Goal: Information Seeking & Learning: Learn about a topic

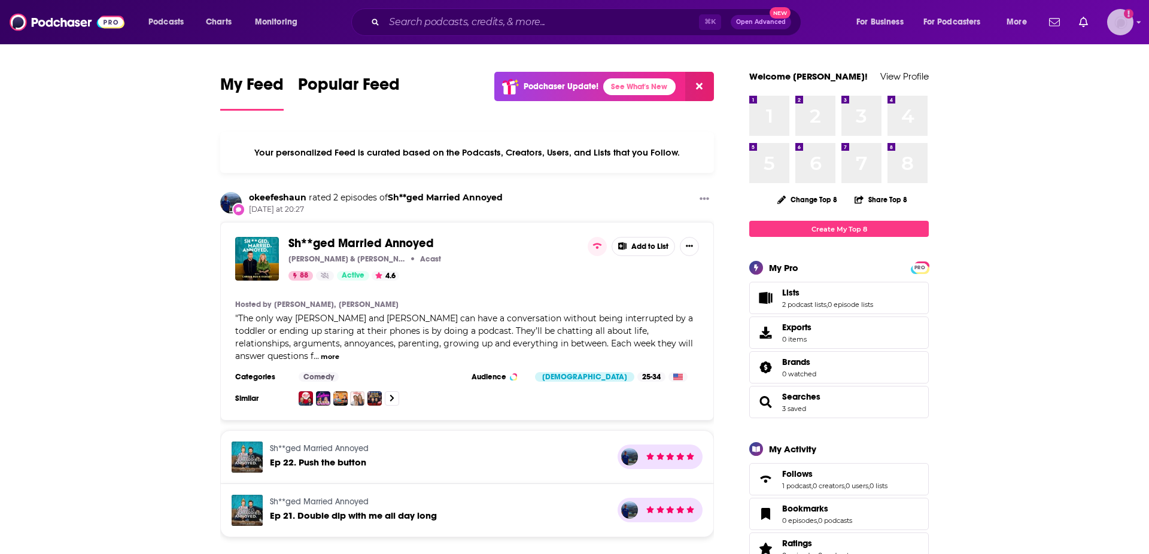
click at [1121, 14] on img "Logged in as podimatt" at bounding box center [1120, 22] width 26 height 26
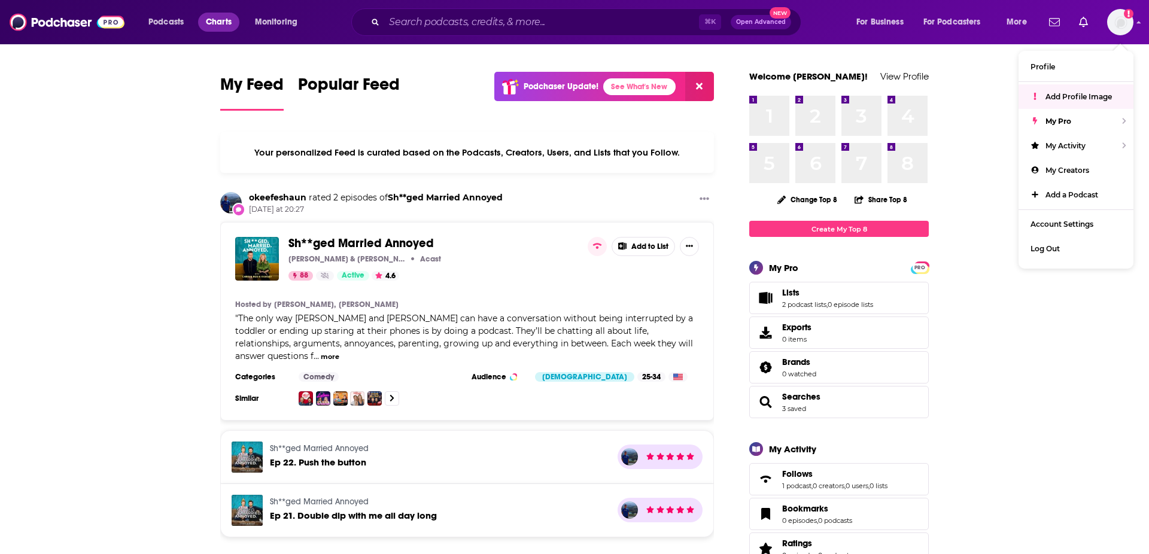
click at [226, 23] on span "Charts" at bounding box center [219, 22] width 26 height 17
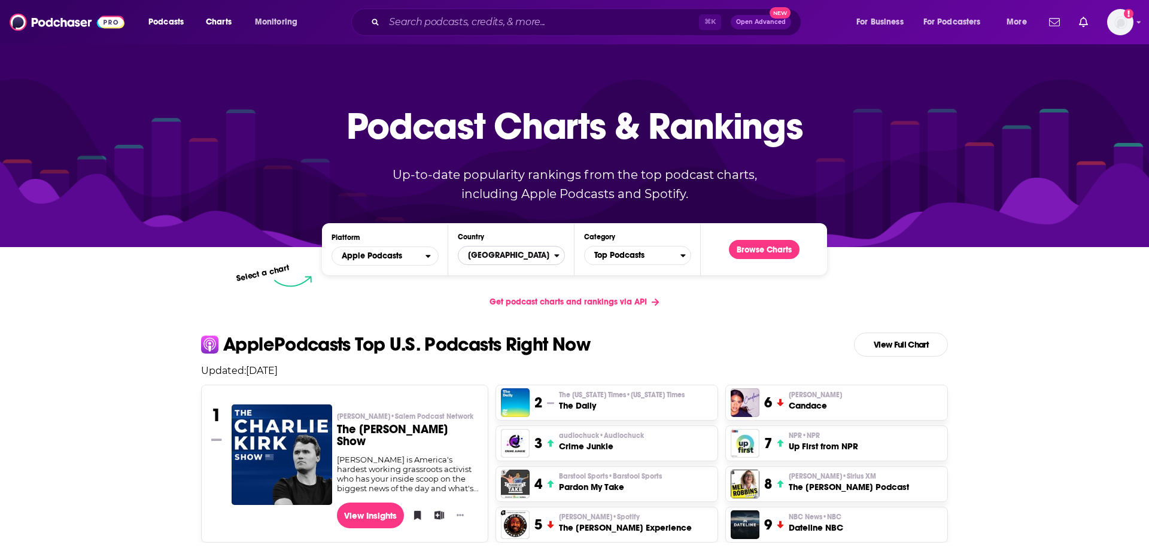
click at [528, 251] on span "[GEOGRAPHIC_DATA]" at bounding box center [506, 255] width 96 height 20
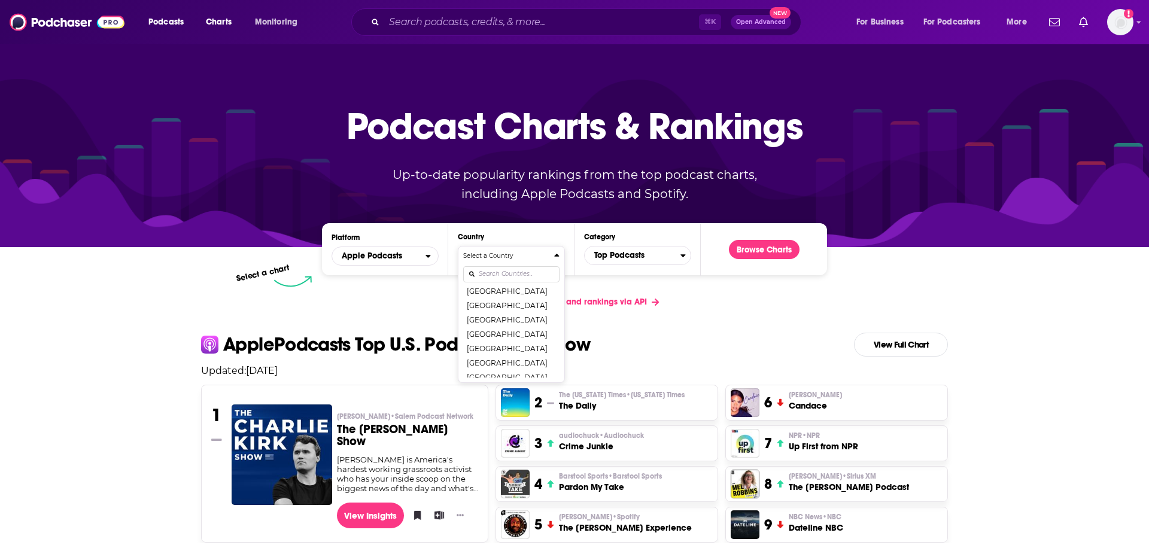
scroll to position [724, 0]
click at [515, 330] on button "[GEOGRAPHIC_DATA]" at bounding box center [511, 332] width 96 height 14
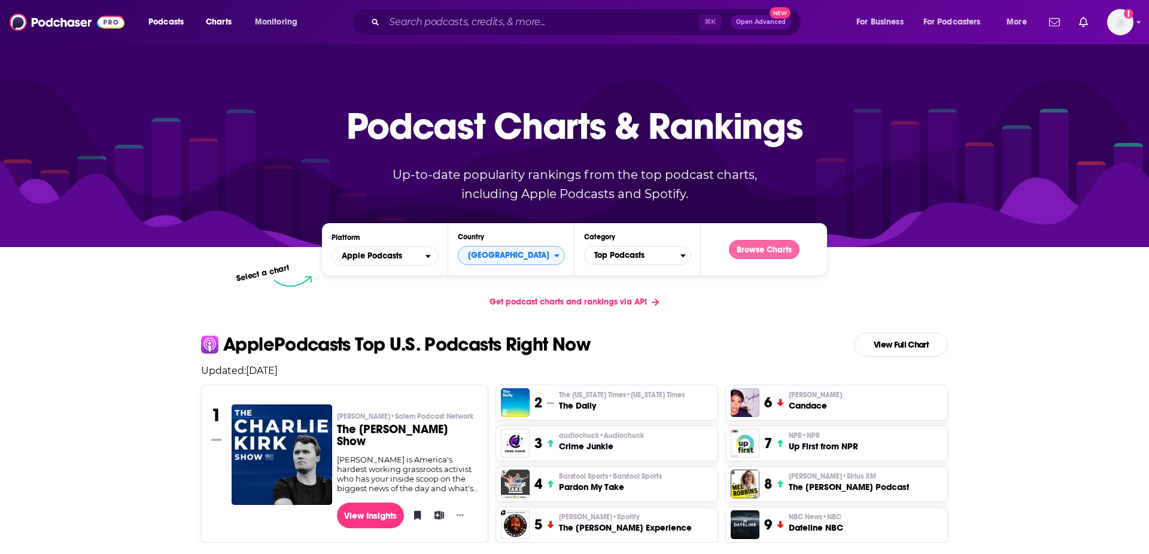
click at [748, 251] on button "Browse Charts" at bounding box center [764, 249] width 71 height 19
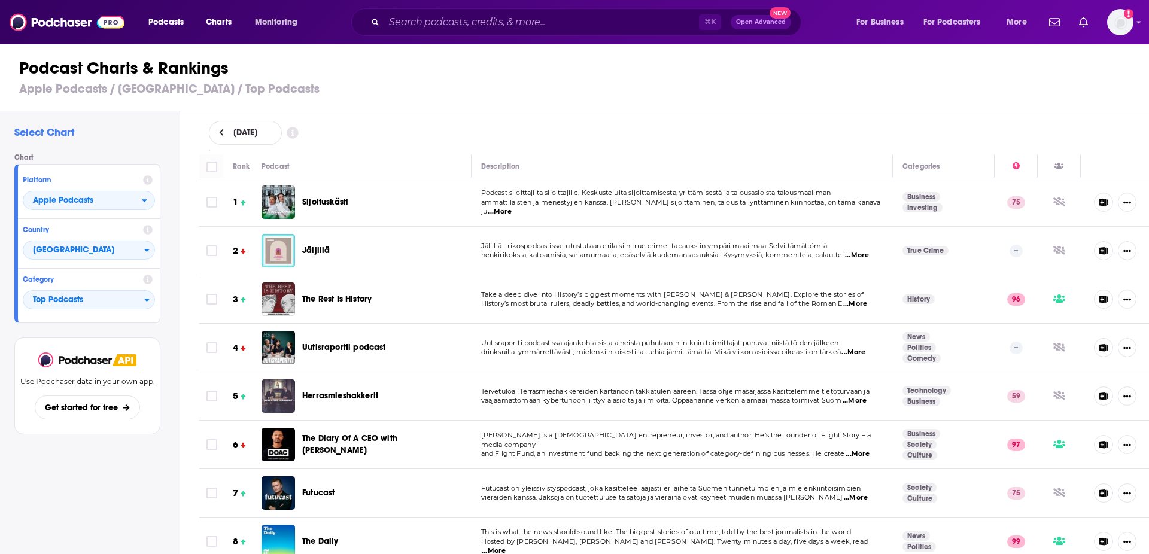
click at [298, 133] on icon at bounding box center [292, 132] width 11 height 11
click at [367, 127] on div "[DATE]" at bounding box center [674, 133] width 931 height 24
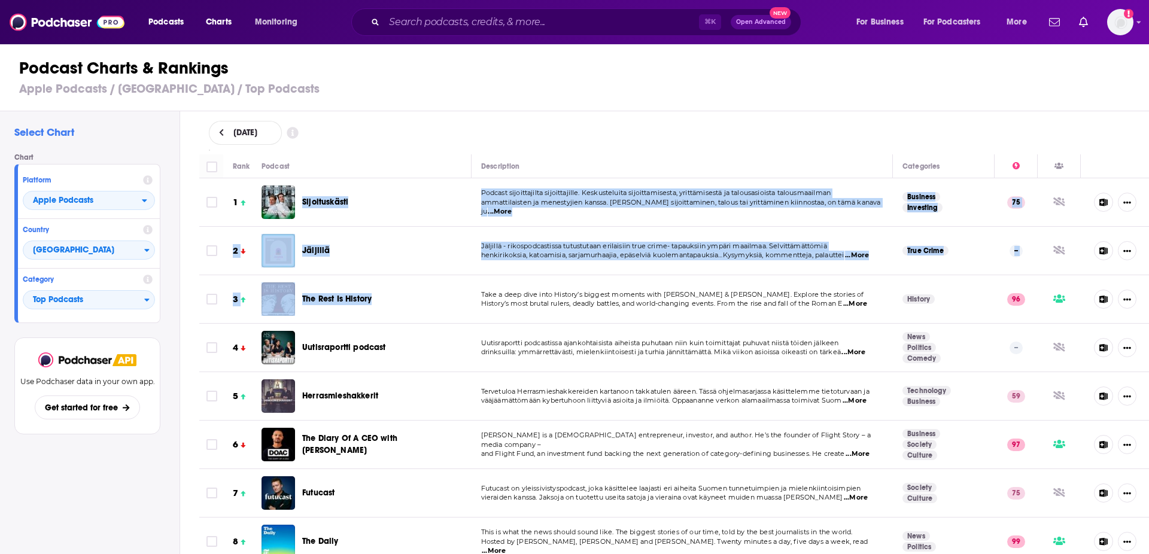
drag, startPoint x: 300, startPoint y: 194, endPoint x: 482, endPoint y: 274, distance: 198.8
drag, startPoint x: 230, startPoint y: 190, endPoint x: 701, endPoint y: 363, distance: 501.1
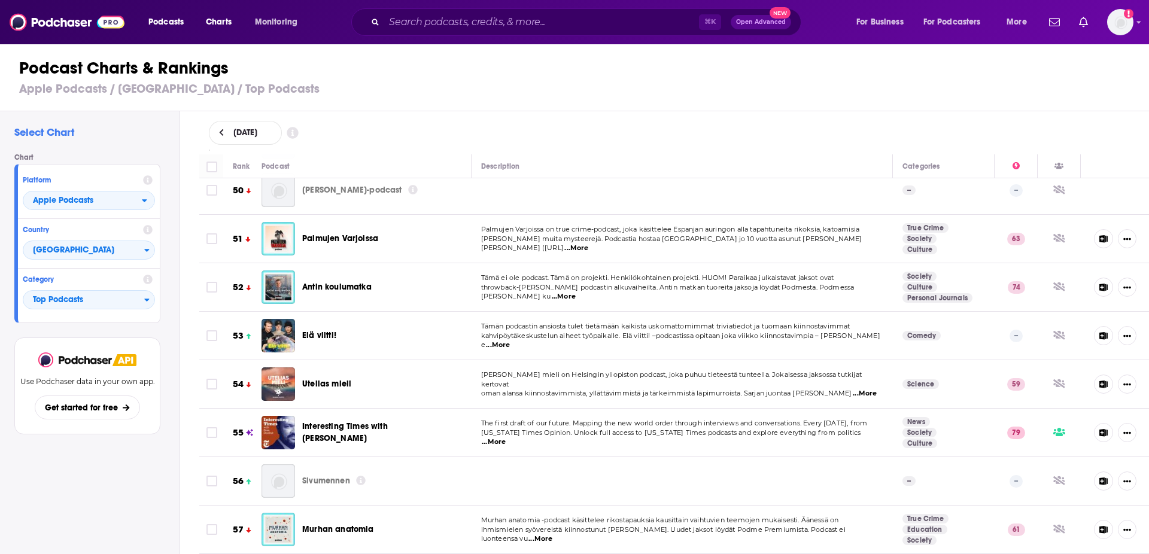
scroll to position [2260, 0]
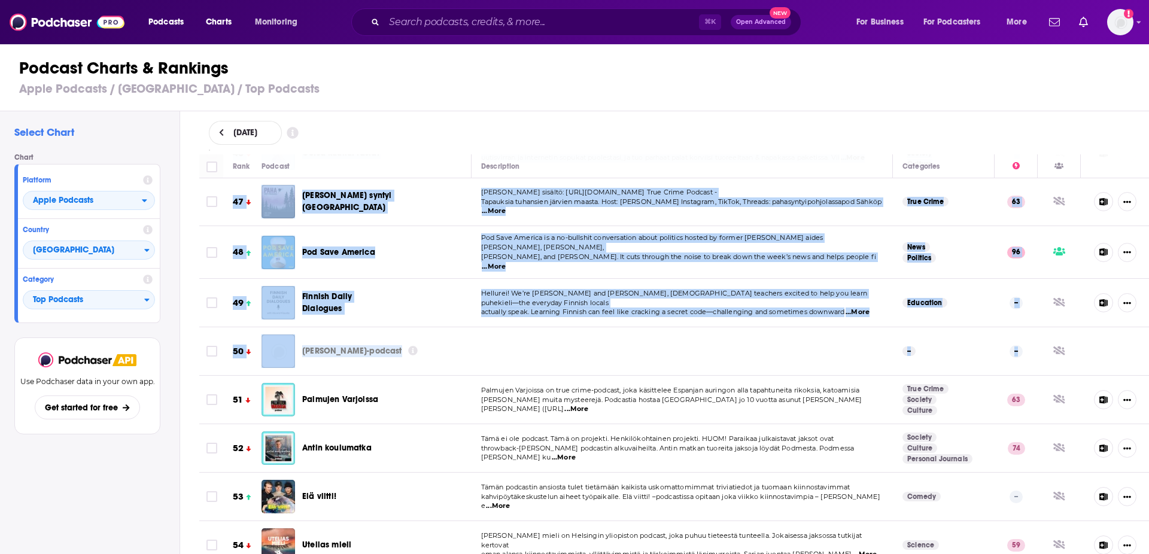
click at [1029, 332] on td "--" at bounding box center [1016, 351] width 43 height 48
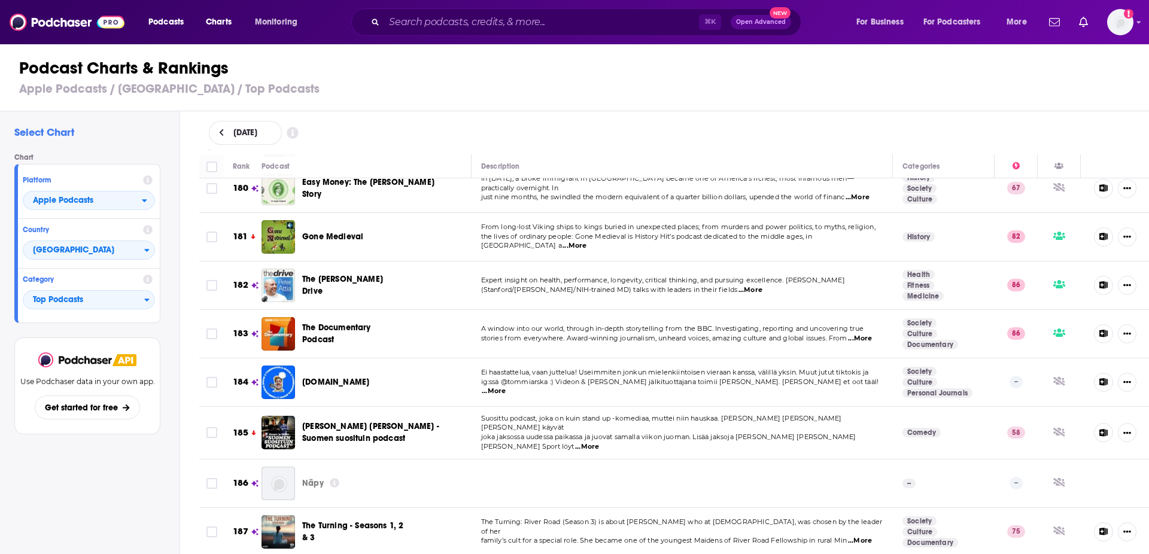
scroll to position [9321, 0]
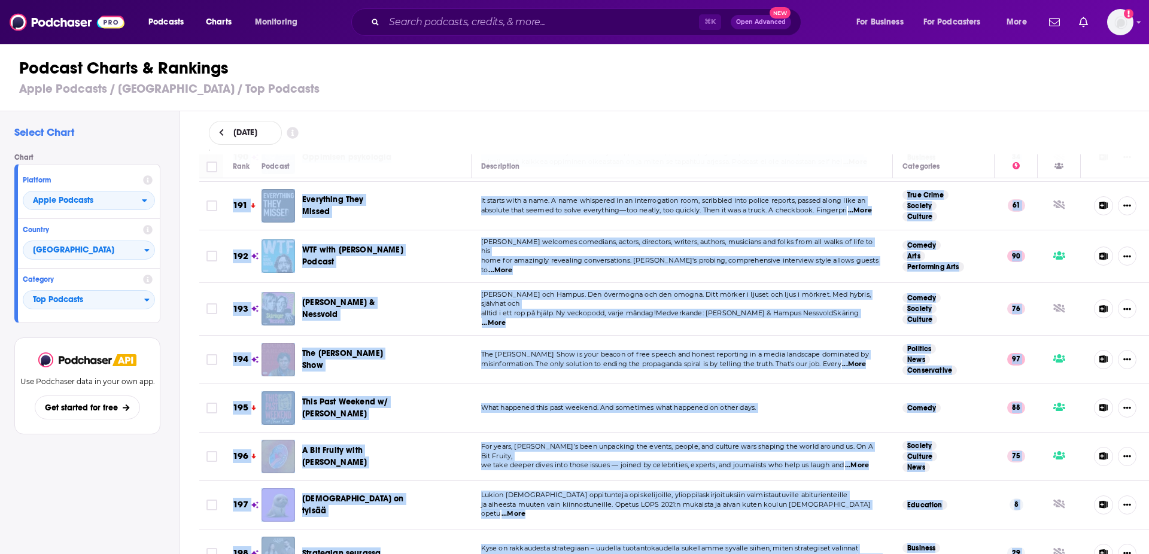
copy tbody "2 Loremipsumdol Sitamet consecteturad elitseddoeius. Temporincidid utlaboreetdo…"
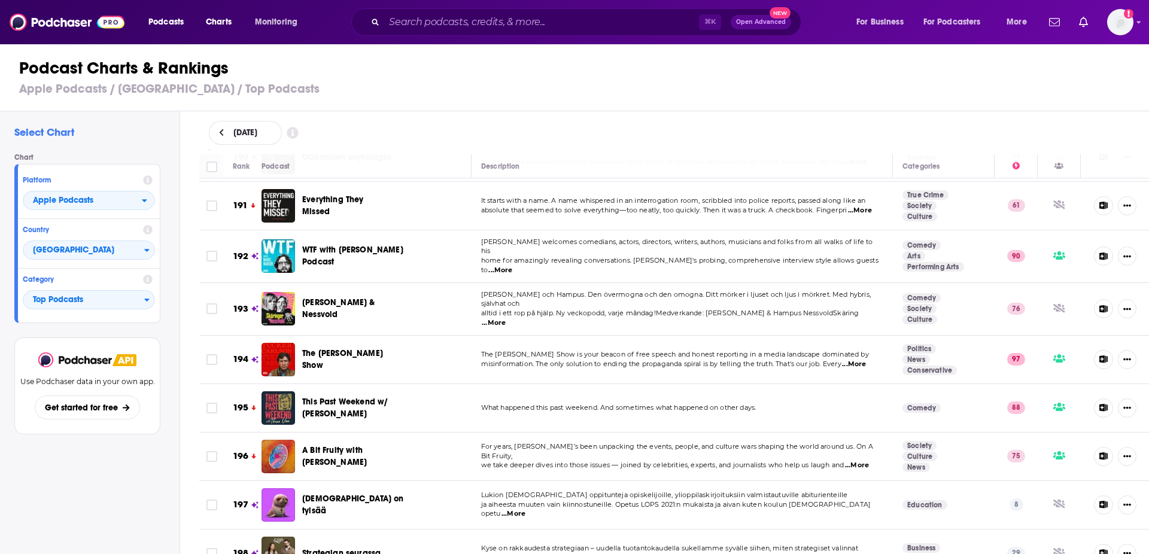
click at [884, 127] on div "[DATE]" at bounding box center [674, 133] width 931 height 24
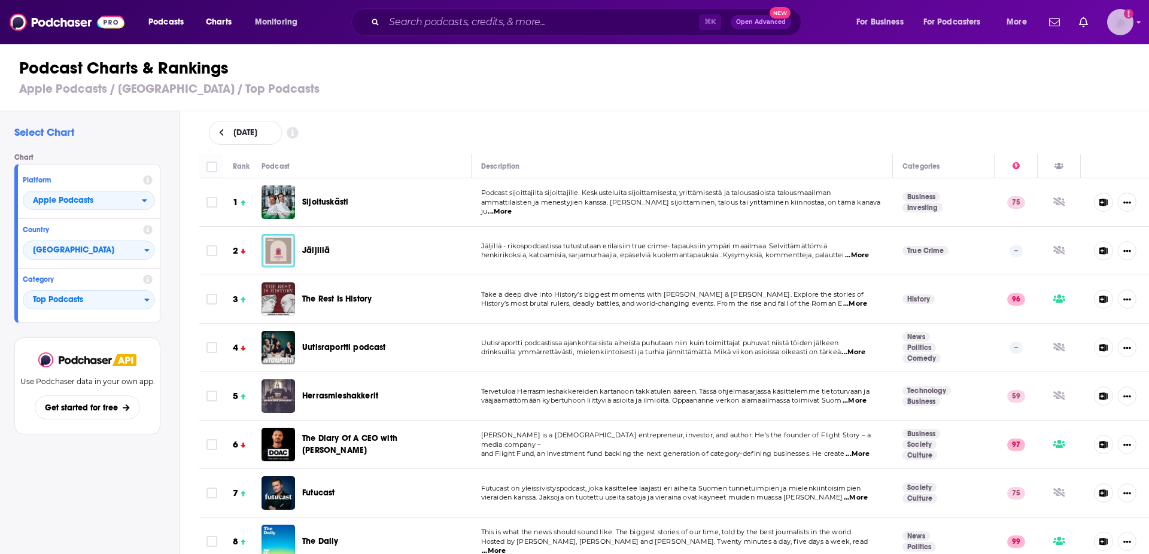
click at [1114, 25] on img "Logged in as podimatt" at bounding box center [1120, 22] width 26 height 26
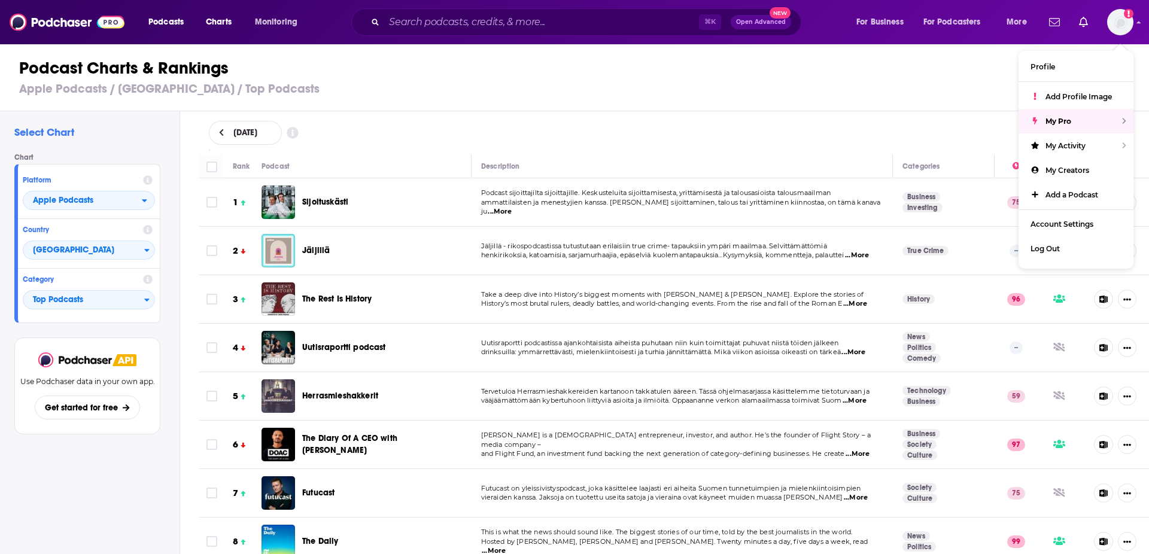
click at [967, 98] on div "Podcast Charts & Rankings Apple Podcasts / [GEOGRAPHIC_DATA] / Top Podcasts" at bounding box center [579, 77] width 1159 height 68
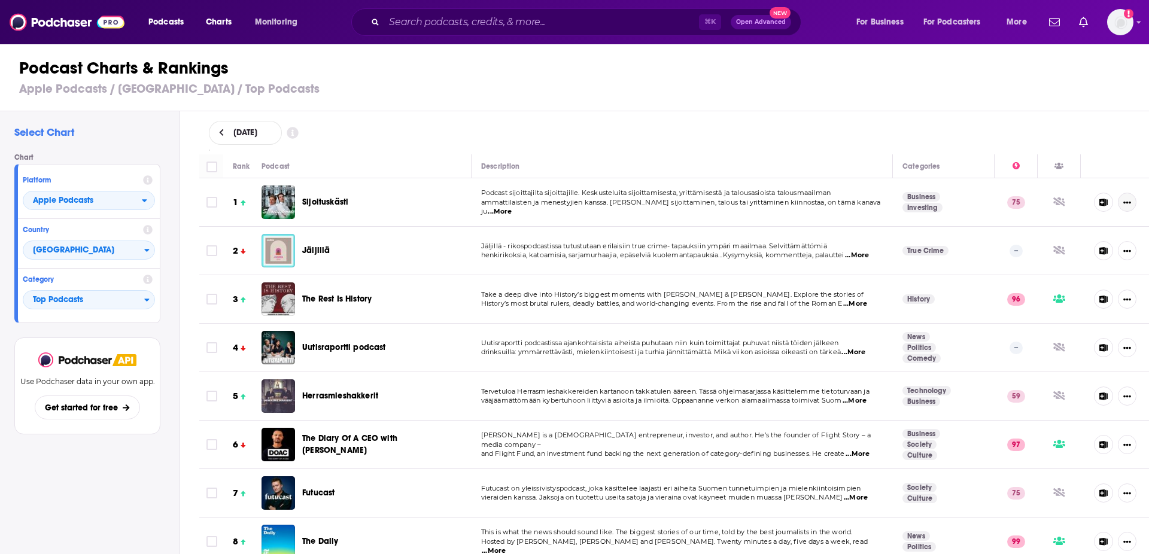
click at [1133, 203] on button "Show More Button" at bounding box center [1127, 202] width 19 height 19
click at [1132, 204] on button "Show More Button" at bounding box center [1127, 202] width 19 height 19
click at [299, 135] on icon at bounding box center [293, 133] width 12 height 12
click at [614, 128] on div "Date For historical charts beyond 90 days, contact our sales team about our API…" at bounding box center [674, 133] width 931 height 24
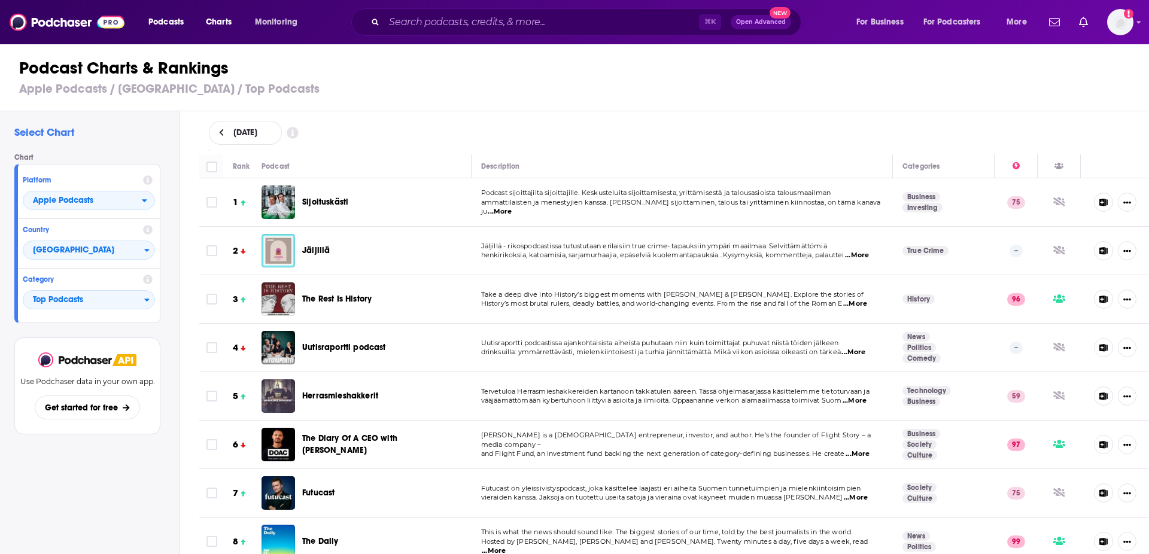
click at [762, 25] on span "Open Advanced" at bounding box center [761, 22] width 50 height 6
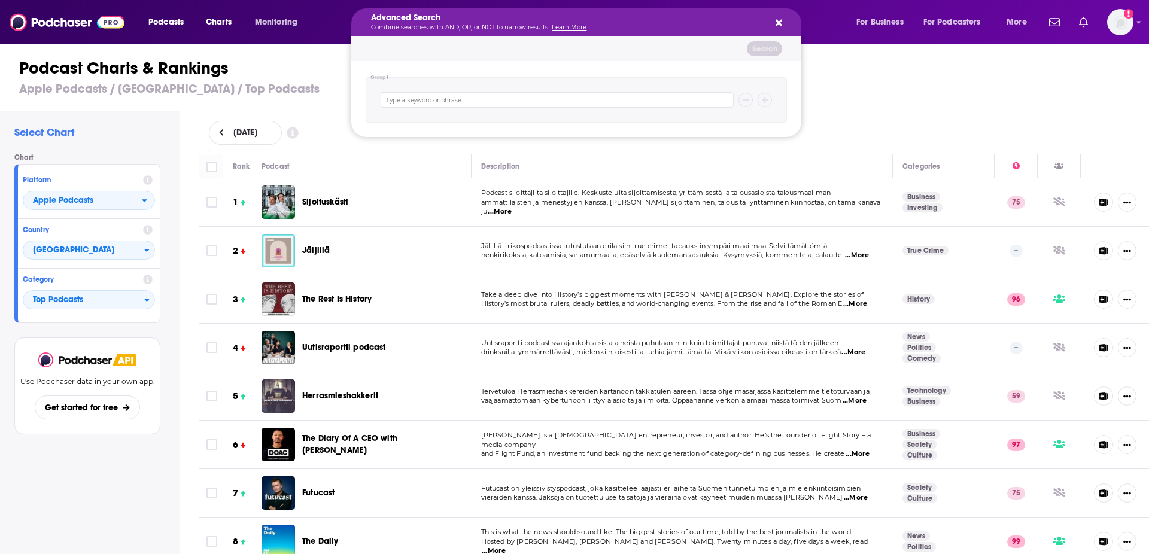
click at [762, 25] on p "Combine searches with AND, OR, or NOT to narrow results. Learn More" at bounding box center [566, 28] width 391 height 6
click at [780, 25] on icon "Search podcasts, credits, & more..." at bounding box center [779, 23] width 7 height 7
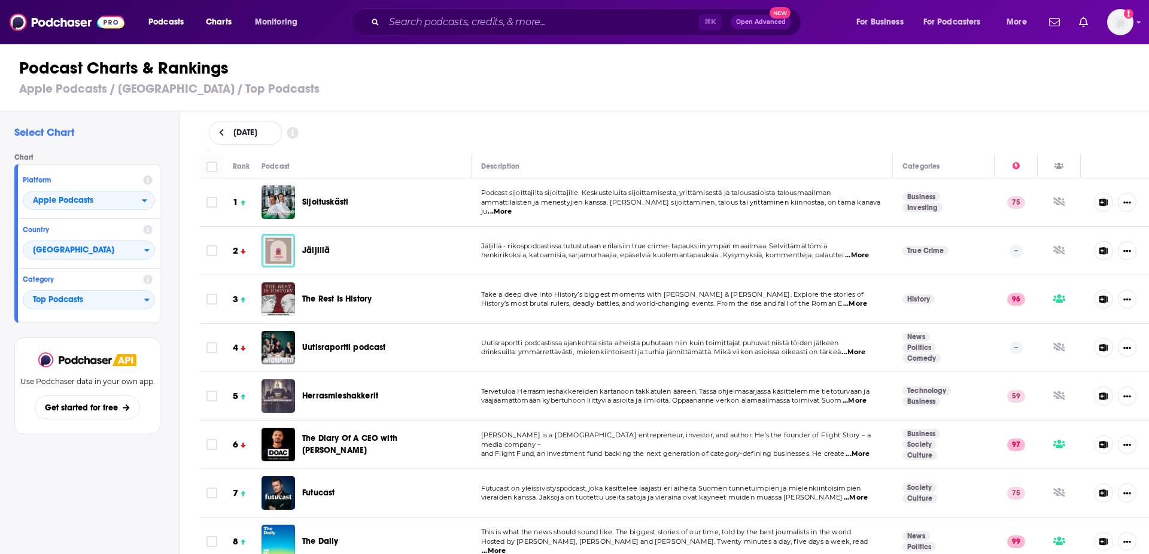
click at [1106, 203] on icon at bounding box center [1103, 203] width 9 height 8
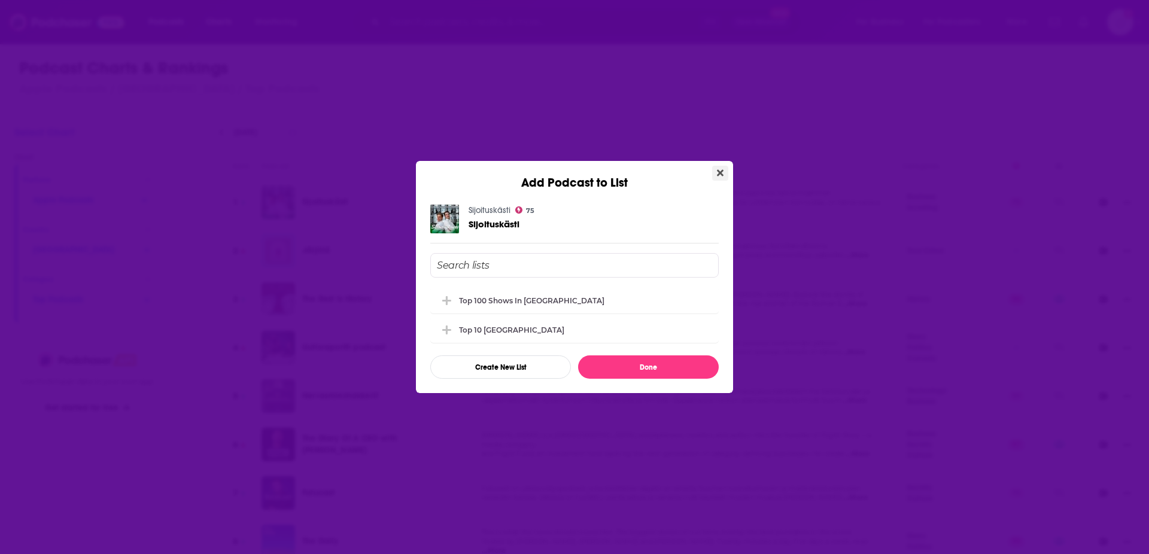
click at [720, 171] on icon "Close" at bounding box center [720, 173] width 7 height 7
